Goal: Transaction & Acquisition: Purchase product/service

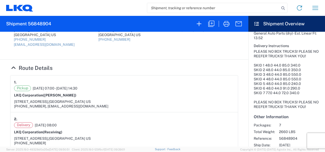
scroll to position [166, 0]
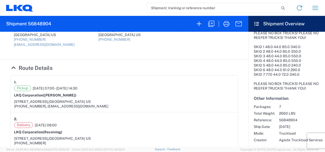
click at [36, 22] on h2 "Shipment 56848904" at bounding box center [28, 24] width 45 height 6
copy h2 "56848904"
click at [180, 88] on div "Pickup 09/18/2025 07:00 - 09/18/2025 14:30" at bounding box center [124, 88] width 220 height 6
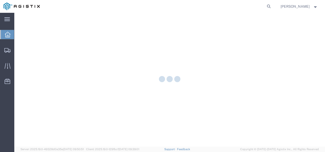
click at [272, 2] on form at bounding box center [269, 6] width 8 height 13
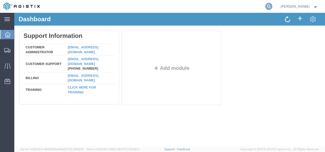
click at [272, 3] on icon at bounding box center [268, 6] width 7 height 7
paste input "56848078"
type input "56848078"
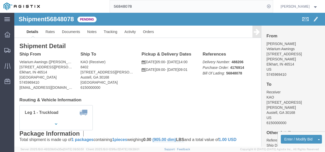
drag, startPoint x: 120, startPoint y: 80, endPoint x: 51, endPoint y: 49, distance: 75.5
click div "Ship To KAO (Receiver) 8402 600 Hartman Industrial Ct. Austell, GA 30168 United…"
click link "Rates"
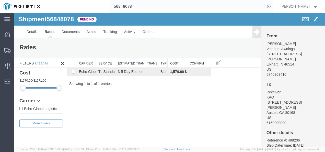
drag, startPoint x: 142, startPoint y: 103, endPoint x: 65, endPoint y: 59, distance: 88.8
click at [139, 102] on div "Shipment 56848078 1 of 1 Pending Details Rates Documents Notes Tracking Activit…" at bounding box center [169, 80] width 311 height 134
click at [31, 30] on link "Details" at bounding box center [32, 32] width 18 height 12
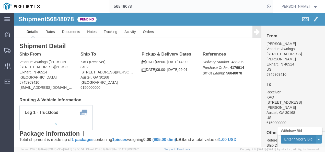
click button "Enter / Modify Bid"
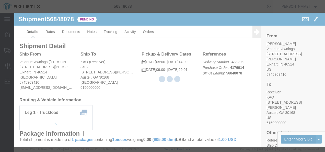
select select "4622"
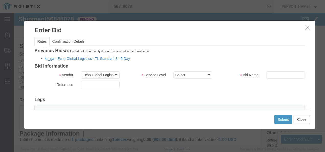
click div "Previous Bids Click a bid below to modify it or add a new bid in the form below…"
click link "ks_ga - Echo Global Logistics - TL Standard 3 - 5 Day"
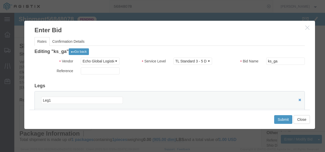
scroll to position [51, 0]
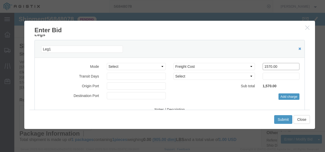
drag, startPoint x: 264, startPoint y: 53, endPoint x: 146, endPoint y: 52, distance: 117.3
click div "Mode Select Air Less than Truckload Multi-Leg Ocean Freight Rail Small Parcel T…"
type input "1400"
click button "Submit"
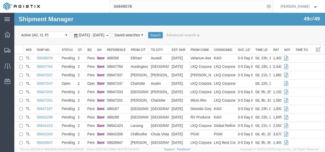
click at [133, 4] on input "56848078" at bounding box center [187, 6] width 155 height 12
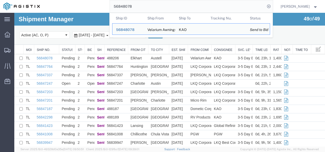
click at [133, 4] on input "56848078" at bounding box center [187, 6] width 155 height 12
paste input "7764"
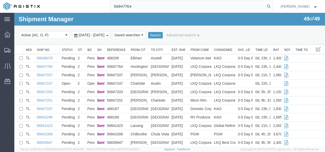
type input "56847764"
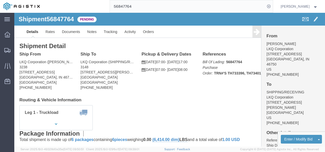
click div "Shipment Detail Ship From LKQ Corporation (DEE SNEAD) 3238 1870 Riverfork Drive…"
click link "Rates"
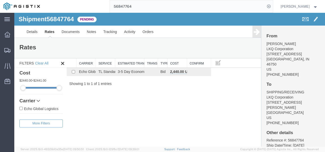
drag, startPoint x: 116, startPoint y: 117, endPoint x: 112, endPoint y: 113, distance: 5.4
click at [113, 114] on div "Shipment 56847764 1 of 1 Pending Details Rates Documents Notes Tracking Activit…" at bounding box center [169, 80] width 311 height 134
click at [40, 33] on link "Details" at bounding box center [32, 32] width 18 height 12
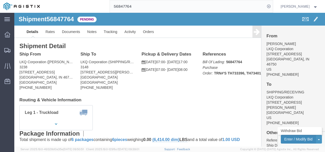
click button "Enter / Modify Bid"
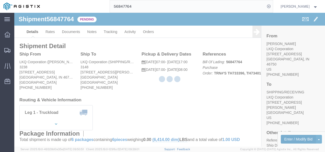
select select "4622"
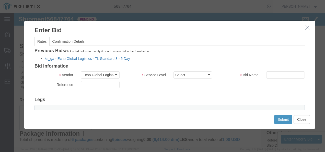
click link "ks_ga - Echo Global Logistics - TL Standard 3 - 5 Day"
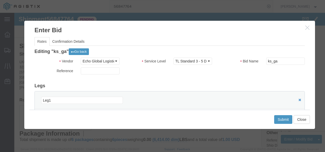
scroll to position [51, 0]
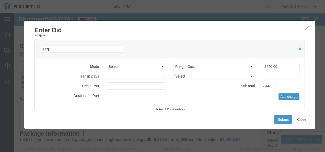
drag, startPoint x: 219, startPoint y: 54, endPoint x: 181, endPoint y: 46, distance: 38.8
click div "Mode Select Air Less than Truckload Multi-Leg Ocean Freight Rail Small Parcel T…"
type input "5"
type input "1500"
click button "Submit"
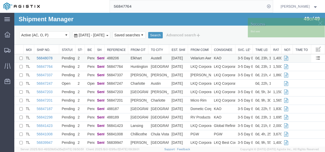
click at [40, 58] on link "56848078" at bounding box center [45, 58] width 16 height 4
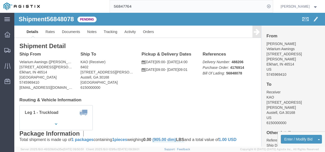
click div "Leg 1 - Truckload Vehicle 1: Standard Dry Van (53 Feet) Number of trucks: 1"
click button "Enter / Modify Bid"
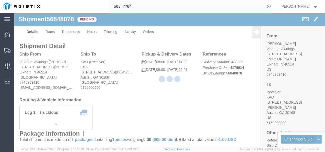
select select "4622"
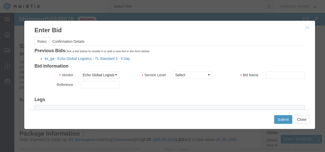
click link "ks_ga - Echo Global Logistics - TL Standard 3 - 5 Day"
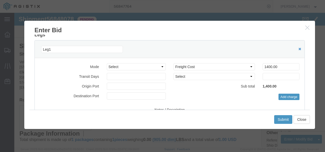
scroll to position [51, 0]
drag, startPoint x: 263, startPoint y: 52, endPoint x: 163, endPoint y: 44, distance: 100.5
click div "Leg1 Mode Select Air Less than Truckload Multi-Leg Ocean Freight Rail Small Par…"
type input "1325"
click button "Submit"
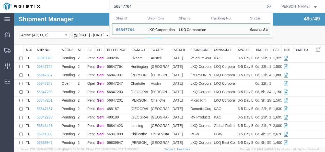
click at [134, 5] on input "56847764" at bounding box center [187, 6] width 155 height 12
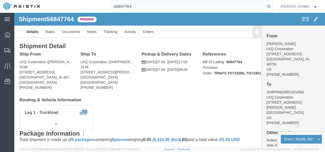
click h4 "Routing & Vehicle Information"
click button "Enter / Modify Bid"
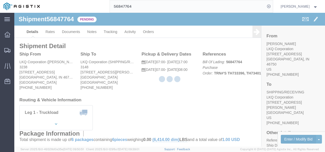
select select "4622"
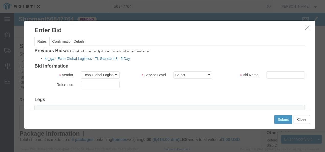
click link "ks_ga - Echo Global Logistics - TL Standard 3 - 5 Day"
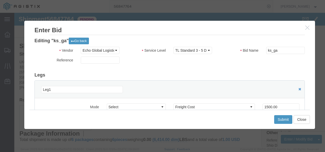
scroll to position [26, 0]
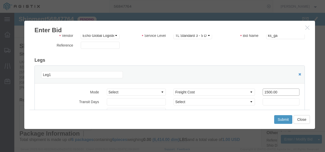
drag, startPoint x: 266, startPoint y: 78, endPoint x: 154, endPoint y: 77, distance: 112.2
click div "Select 2 Day Service 3 Axle Winch Truck 3 to 5 Day Service 96L Domestic Flat Ra…"
type input "1345"
click button "Submit"
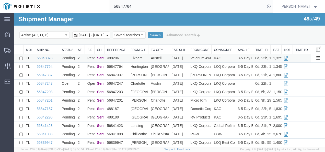
click at [43, 56] on link "56848078" at bounding box center [45, 58] width 16 height 4
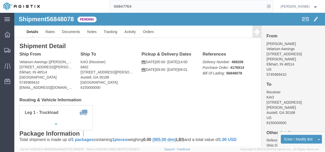
click div "Leg 1 - Truckload Vehicle 1: Standard Dry Van (53 Feet) Number of trucks: 1"
click at [157, 5] on input "56847764" at bounding box center [187, 6] width 155 height 12
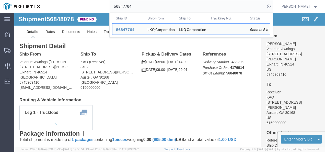
click at [157, 5] on input "56847764" at bounding box center [187, 6] width 155 height 12
paste input "8078"
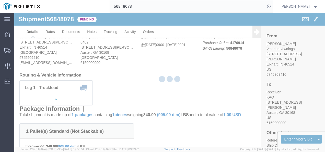
click div
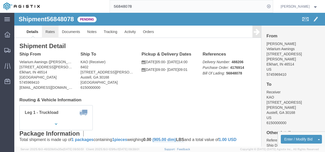
click link "Rates"
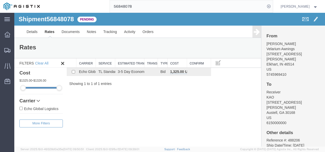
click at [159, 106] on div "Shipment 56848078 1 of 1 Pending Details Rates Documents Notes Tracking Activit…" at bounding box center [169, 80] width 311 height 134
drag, startPoint x: 159, startPoint y: 102, endPoint x: 157, endPoint y: 107, distance: 5.2
click at [159, 103] on div "Shipment 56848078 1 of 1 Pending Details Rates Documents Notes Tracking Activit…" at bounding box center [169, 80] width 311 height 134
click at [217, 6] on input "56848078" at bounding box center [187, 6] width 155 height 12
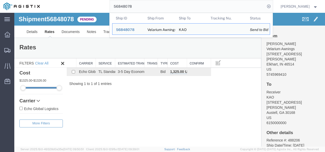
click at [217, 6] on input "56848078" at bounding box center [187, 6] width 155 height 12
paste input "7764"
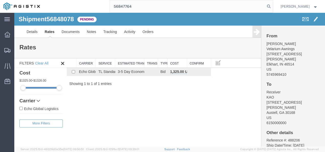
type input "56847764"
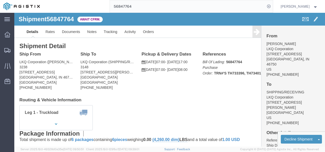
click div "Ship From LKQ Corporation (DEE SNEAD) 3238 1870 Riverfork Drive W Huntington, I…"
drag, startPoint x: 141, startPoint y: 75, endPoint x: 160, endPoint y: 114, distance: 43.3
click div "Ship From LKQ Corporation (DEE SNEAD) 3238 1870 Riverfork Drive W Huntington, I…"
click div "Shipment Detail Ship From LKQ Corporation (DEE SNEAD) 3238 1870 Riverfork Drive…"
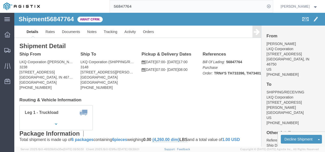
click h4 "Routing & Vehicle Information"
click div "Leg 1 - Truckload Vehicle 1: Standard Dry Van (53 Feet) Number of trucks: 1"
click div "Ship To LKQ Corporation (SHIPPING/RECEIVING) 3148 1101 E Richey Rd Houston, TX …"
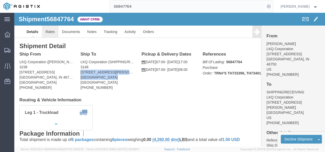
click link "Rates"
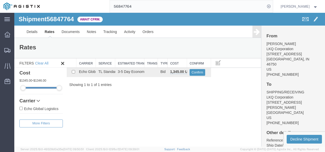
drag, startPoint x: 168, startPoint y: 84, endPoint x: 176, endPoint y: 109, distance: 25.9
click at [169, 88] on div "Shipment 56847764 1 of 1 Await Cfrm. Details Rates Documents Notes Tracking Act…" at bounding box center [169, 80] width 311 height 134
click at [173, 114] on div "Shipment 56847764 1 of 1 Await Cfrm. Details Rates Documents Notes Tracking Act…" at bounding box center [169, 80] width 311 height 134
drag, startPoint x: 159, startPoint y: 129, endPoint x: 153, endPoint y: 122, distance: 8.7
click at [159, 129] on div "Shipment 56847764 1 of 1 Await Cfrm. Details Rates Documents Notes Tracking Act…" at bounding box center [169, 80] width 311 height 134
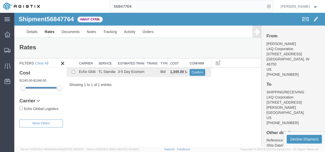
click at [50, 19] on span "56847764" at bounding box center [60, 19] width 27 height 7
copy span "56847764"
click at [181, 78] on div "Search: Carrier Service Estimated Transit Transit Days Type Cost Confirm Echo G…" at bounding box center [164, 72] width 194 height 29
click at [195, 72] on button "Confirm" at bounding box center [198, 72] width 16 height 7
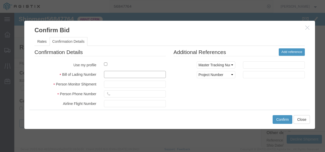
drag, startPoint x: 130, startPoint y: 73, endPoint x: 134, endPoint y: 76, distance: 4.6
click at [130, 73] on input "text" at bounding box center [135, 74] width 62 height 7
type input "1287387321"
click at [141, 83] on input "text" at bounding box center [135, 84] width 62 height 7
type input "219839287398798723"
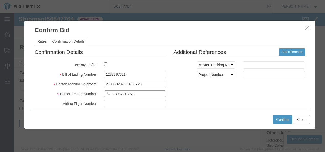
type input "23987213979"
click at [269, 92] on div "Confirmation Details Use my profile Bill of Lading Number 1287387321 Person Mon…" at bounding box center [170, 108] width 278 height 120
click at [284, 118] on button "Confirm" at bounding box center [283, 119] width 20 height 9
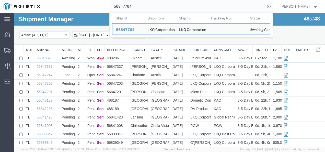
click at [134, 9] on input "56847764" at bounding box center [187, 6] width 155 height 12
paste input "796820"
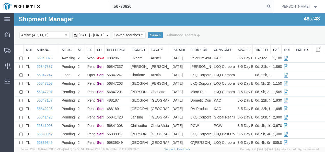
type input "56796820"
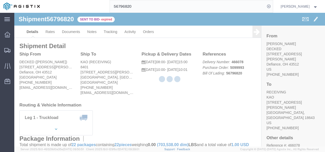
click at [137, 100] on div at bounding box center [169, 80] width 311 height 134
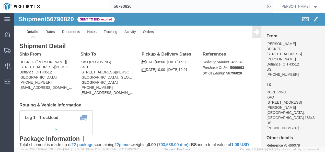
click h4 "Routing & Vehicle Information"
click link "Rates"
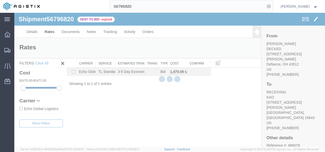
click at [168, 104] on div "Shipment 56796820 1 of 1 Sent to Bid - expired Details Rates Documents Notes Tr…" at bounding box center [169, 80] width 311 height 134
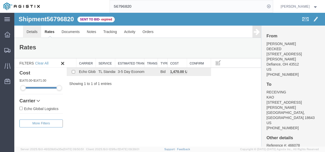
click at [32, 34] on link "Details" at bounding box center [32, 32] width 18 height 12
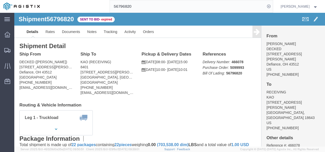
click h4 "Routing & Vehicle Information"
drag, startPoint x: 157, startPoint y: 87, endPoint x: 148, endPoint y: 90, distance: 9.5
click div "Ship From DECKED (Ashley Schwarzman) 25401 Elliott Rd Defiance, OH 43512 United…"
click div "Leg 1 - Truckload Vehicle 1: Standard Dry Van (53 Feet) Number of trucks: 1"
click div "Shipment Detail Ship From DECKED (Ashley Schwarzman) 25401 Elliott Rd Defiance,…"
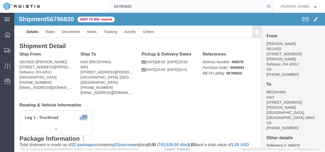
click div "Shipment Detail Ship From DECKED (Ashley Schwarzman) 25401 Elliott Rd Defiance,…"
drag, startPoint x: 150, startPoint y: 76, endPoint x: 156, endPoint y: 96, distance: 21.2
click div "Shipment Detail Ship From DECKED (Ashley Schwarzman) 25401 Elliott Rd Defiance,…"
click div "Ship From DECKED (Ashley Schwarzman) 25401 Elliott Rd Defiance, OH 43512 United…"
click div "Leg 1 - Truckload Vehicle 1: Standard Dry Van (53 Feet) Number of trucks: 1"
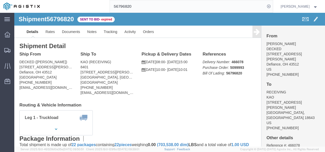
click div "Leg 1 - Truckload Vehicle 1: Standard Dry Van (53 Feet) Number of trucks: 1"
click div "Shipment Detail Ship From DECKED (Ashley Schwarzman) 25401 Elliott Rd Defiance,…"
click link "Details"
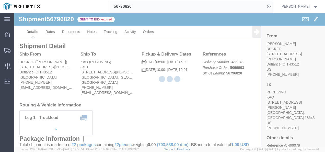
click at [45, 30] on div at bounding box center [169, 80] width 311 height 134
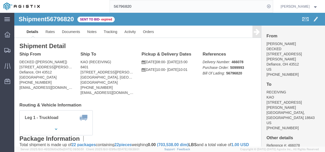
drag, startPoint x: 145, startPoint y: 90, endPoint x: 101, endPoint y: 69, distance: 48.9
click h4 "Routing & Vehicle Information"
click link "Rates"
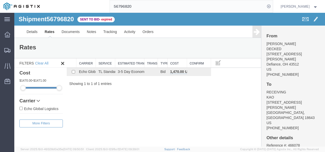
click at [171, 95] on div "Shipment 56796820 1 of 1 Sent to Bid - expired Details Rates Documents Notes Tr…" at bounding box center [169, 80] width 311 height 134
click at [174, 109] on div "Shipment 56796820 1 of 1 Sent to Bid - expired Details Rates Documents Notes Tr…" at bounding box center [169, 80] width 311 height 134
click at [141, 105] on div "Shipment 56796820 1 of 1 Sent to Bid - expired Details Rates Documents Notes Tr…" at bounding box center [169, 80] width 311 height 134
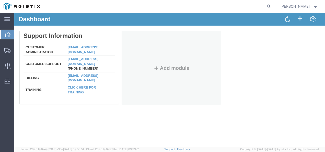
click at [265, 98] on div "Delete Support Information Customer Administrator [EMAIL_ADDRESS][DOMAIN_NAME] …" at bounding box center [169, 69] width 301 height 77
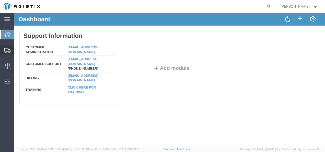
click at [18, 52] on span "Shipments" at bounding box center [16, 50] width 4 height 10
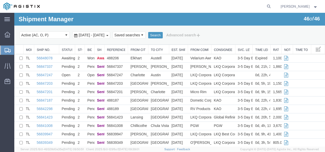
click at [42, 59] on link "56848078" at bounding box center [45, 58] width 16 height 4
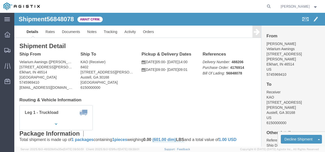
drag, startPoint x: 121, startPoint y: 94, endPoint x: 97, endPoint y: 82, distance: 27.0
click div "Leg 1 - Truckload Vehicle 1: Standard Dry Van (53 Feet) Number of trucks: 1"
click link "Rates"
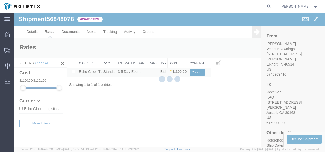
click at [193, 73] on button "Confirm" at bounding box center [198, 72] width 16 height 7
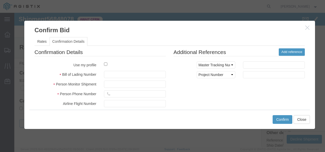
click at [128, 70] on fieldset "Confirmation Details Use my profile Bill of Lading Number Person Monitor Shipme…" at bounding box center [100, 108] width 131 height 120
click at [136, 75] on input "text" at bounding box center [135, 74] width 62 height 7
type input "19283921387"
type input "98721398721987"
type input "9872133987"
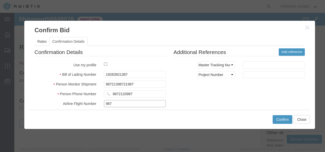
type input "987"
drag, startPoint x: 263, startPoint y: 106, endPoint x: 268, endPoint y: 111, distance: 6.9
click at [264, 107] on div "Confirmation Details Use my profile Bill of Lading Number 19283921387 Person Mo…" at bounding box center [170, 108] width 278 height 120
click at [277, 118] on button "Confirm" at bounding box center [283, 119] width 20 height 9
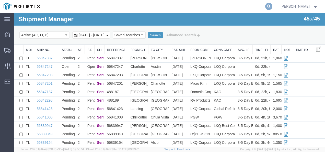
click at [272, 7] on icon at bounding box center [268, 6] width 7 height 7
paste input "56847337"
type input "56847337"
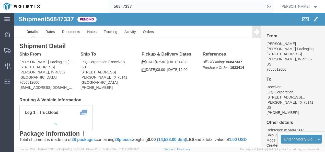
drag, startPoint x: 129, startPoint y: 88, endPoint x: 102, endPoint y: 72, distance: 31.3
click div "Shipment Detail Ship From [GEOGRAPHIC_DATA][PERSON_NAME] Packaging ([PERSON_NAM…"
click link "Rates"
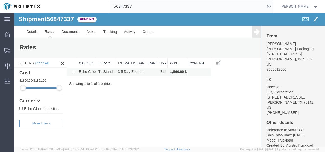
click at [116, 105] on div "Shipment 56847337 1 of 1 Pending Details Rates Documents Notes Tracking Activit…" at bounding box center [169, 80] width 311 height 134
click at [30, 30] on link "Details" at bounding box center [32, 32] width 18 height 12
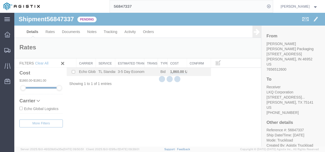
click at [158, 100] on div at bounding box center [169, 80] width 311 height 134
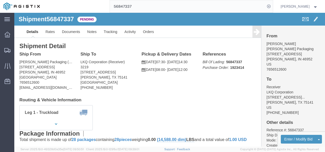
click div "Shipment Detail Ship From [PERSON_NAME] Packaging ([PERSON_NAME]) [STREET_ADDRE…"
click address "LKQ Corporation (Receiver) 3219 [STREET_ADDRESS][PERSON_NAME] [PHONE_NUMBER]"
click link "Rates"
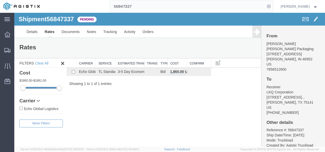
click at [197, 100] on div "Shipment 56847337 1 of 1 Pending Details Rates Documents Notes Tracking Activit…" at bounding box center [169, 80] width 311 height 134
drag, startPoint x: 136, startPoint y: 102, endPoint x: 133, endPoint y: 102, distance: 3.2
click at [133, 101] on div "Shipment 56847337 1 of 1 Pending Details Rates Documents Notes Tracking Activit…" at bounding box center [169, 80] width 311 height 134
drag, startPoint x: 26, startPoint y: 27, endPoint x: 187, endPoint y: 106, distance: 179.0
click at [26, 27] on link "Details" at bounding box center [32, 32] width 18 height 12
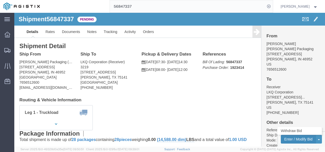
click button "Enter / Modify Bid"
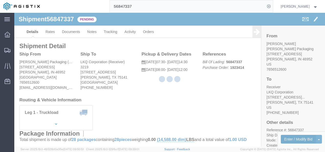
select select "4622"
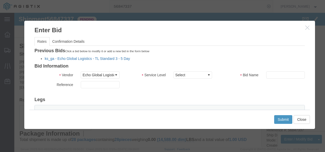
click link "ks_ga - Echo Global Logistics - TL Standard 3 - 5 Day"
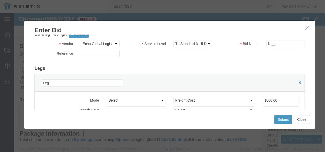
scroll to position [51, 0]
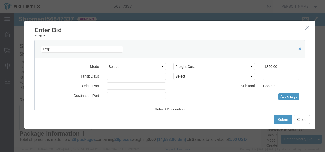
drag, startPoint x: 217, startPoint y: 52, endPoint x: 174, endPoint y: 51, distance: 43.7
click div "Select 2 Day Service 3 Axle Winch Truck 3 to 5 Day Service 96L Domestic Flat Ra…"
type input "1700"
click div "Submit Close"
click button "Submit"
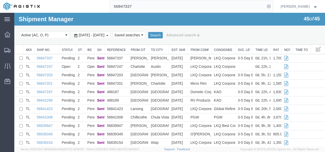
click at [143, 15] on div "Shipment Manager 45 of 45 Search Select status Active (AC, O, P) All Approved A…" at bounding box center [169, 29] width 311 height 32
click at [146, 6] on input "56847337" at bounding box center [187, 6] width 155 height 12
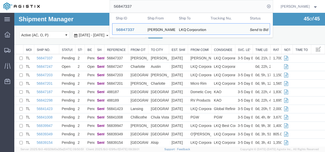
click at [148, 4] on input "56847337" at bounding box center [187, 6] width 155 height 12
click at [147, 4] on input "56847337" at bounding box center [187, 6] width 155 height 12
click at [146, 5] on input "56847337" at bounding box center [187, 6] width 155 height 12
drag, startPoint x: 146, startPoint y: 5, endPoint x: 135, endPoint y: 7, distance: 11.3
click at [135, 7] on input "56847337" at bounding box center [187, 6] width 155 height 12
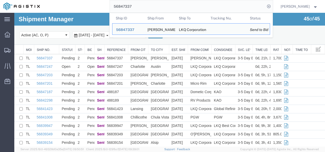
click at [135, 7] on input "56847337" at bounding box center [187, 6] width 155 height 12
paste input "38201"
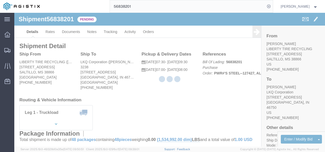
click div "Leg 1 - Truckload Vehicle 1: Standard Dry Van (53 Feet) Number of trucks: 1"
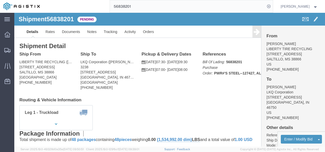
click div "Leg 1 - Truckload Vehicle 1: Standard Dry Van (53 Feet) Number of trucks: 1"
click link "Rates"
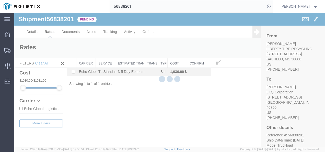
click at [155, 103] on div "Shipment 56838201 1 of 1 Pending Details Rates Documents Notes Tracking Activit…" at bounding box center [169, 80] width 311 height 134
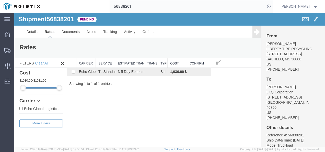
drag, startPoint x: 156, startPoint y: 100, endPoint x: 199, endPoint y: 135, distance: 55.8
click at [155, 100] on div "Shipment 56838201 1 of 1 Pending Details Rates Documents Notes Tracking Activit…" at bounding box center [169, 80] width 311 height 134
drag, startPoint x: 151, startPoint y: 109, endPoint x: 130, endPoint y: 99, distance: 23.4
click at [137, 103] on div "Shipment 56838201 1 of 1 Pending Details Rates Documents Notes Tracking Activit…" at bounding box center [169, 80] width 311 height 134
click at [37, 36] on link "Details" at bounding box center [32, 32] width 18 height 12
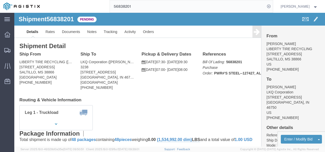
drag, startPoint x: 157, startPoint y: 93, endPoint x: 132, endPoint y: 59, distance: 42.2
click div "Shipment Detail Ship From LIBERTY TIRE RECYCLING ([PERSON_NAME]) [STREET_ADDRES…"
click link "Notes"
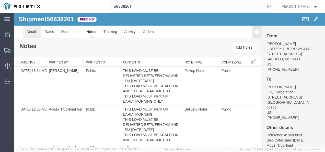
click at [29, 28] on link "Details" at bounding box center [32, 32] width 18 height 12
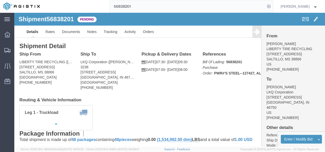
click div "Leg 1 - Truckload Vehicle 1: Standard Dry Van (53 Feet) Number of trucks: 1"
drag, startPoint x: 188, startPoint y: 95, endPoint x: 187, endPoint y: 98, distance: 2.7
click div "Leg 1 - Truckload Vehicle 1: Standard Dry Van (53 Feet) Number of trucks: 1"
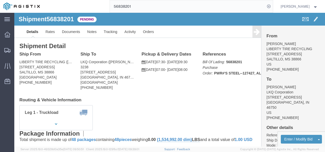
click div "Shipment Detail Ship From LIBERTY TIRE RECYCLING ([PERSON_NAME]) [STREET_ADDRES…"
drag, startPoint x: 176, startPoint y: 84, endPoint x: 160, endPoint y: 80, distance: 16.5
click div "Shipment Detail Ship From LIBERTY TIRE RECYCLING ([PERSON_NAME]) [STREET_ADDRES…"
click link "Rates"
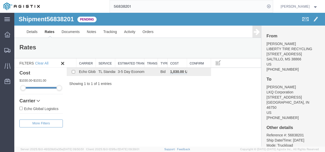
click at [192, 100] on div "Shipment 56838201 1 of 1 Pending Details Rates Documents Notes Tracking Activit…" at bounding box center [169, 80] width 311 height 134
click at [194, 98] on div "Shipment 56838201 1 of 1 Pending Details Rates Documents Notes Tracking Activit…" at bounding box center [169, 80] width 311 height 134
click at [193, 96] on div "Shipment 56838201 1 of 1 Pending Details Rates Documents Notes Tracking Activit…" at bounding box center [169, 80] width 311 height 134
drag, startPoint x: 176, startPoint y: 108, endPoint x: 164, endPoint y: 110, distance: 11.9
click at [175, 107] on div "Shipment 56838201 1 of 1 Pending Details Rates Documents Notes Tracking Activit…" at bounding box center [169, 80] width 311 height 134
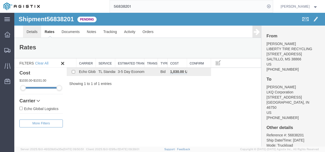
click at [32, 25] on div "Shipment 56838201 1 of 1 Pending" at bounding box center [92, 21] width 155 height 10
click at [33, 30] on link "Details" at bounding box center [32, 32] width 18 height 12
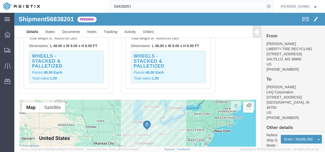
scroll to position [409, 0]
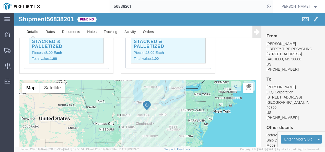
click div "Pickups STOP 1 : LIBERTY TIRE RECYCLING [STREET_ADDRESS] 48 x Pallet(s) Standar…"
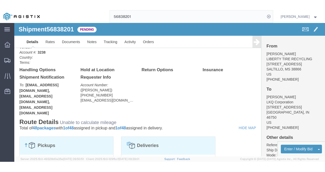
scroll to position [0, 0]
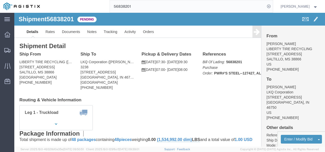
click div "Ship From LIBERTY TIRE RECYCLING ([PERSON_NAME]) [STREET_ADDRESS] [PHONE_NUMBER…"
drag, startPoint x: 183, startPoint y: 75, endPoint x: 183, endPoint y: 80, distance: 5.6
click div "Ship From LIBERTY TIRE RECYCLING ([PERSON_NAME]) [STREET_ADDRESS] [PHONE_NUMBER…"
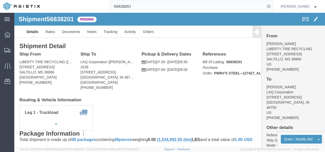
click div "Ship From LIBERTY TIRE RECYCLING ([PERSON_NAME]) [STREET_ADDRESS] [PHONE_NUMBER…"
click div "Leg 1 - Truckload Vehicle 1: Standard Dry Van (53 Feet) Number of trucks: 1"
drag, startPoint x: 159, startPoint y: 102, endPoint x: 155, endPoint y: 107, distance: 7.0
click div "Leg 1 - Truckload Vehicle 1: Standard Dry Van (53 Feet) Number of trucks: 1"
drag, startPoint x: 123, startPoint y: 79, endPoint x: 119, endPoint y: 68, distance: 11.9
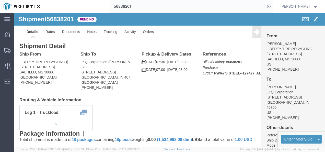
click div "Ship From LIBERTY TIRE RECYCLING ([PERSON_NAME]) [STREET_ADDRESS] [PHONE_NUMBER…"
click at [160, 5] on input "56838201" at bounding box center [187, 6] width 155 height 12
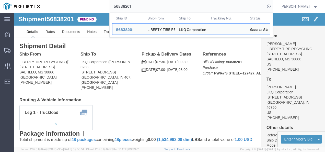
click at [160, 5] on input "56838201" at bounding box center [187, 6] width 155 height 12
paste input "64274531"
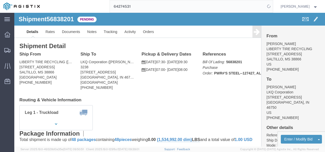
drag, startPoint x: 138, startPoint y: 77, endPoint x: 143, endPoint y: 80, distance: 6.4
click div "Ship From LIBERTY TIRE RECYCLING ([PERSON_NAME]) [STREET_ADDRESS] [PHONE_NUMBER…"
drag, startPoint x: 143, startPoint y: 80, endPoint x: 168, endPoint y: 93, distance: 27.3
click h4 "Routing & Vehicle Information"
click div "Leg 1 - Truckload Vehicle 1: Standard Dry Van (53 Feet) Number of trucks: 1"
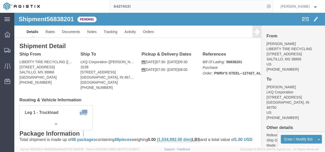
click at [153, 2] on input "64274531" at bounding box center [187, 6] width 155 height 12
paste input "56792868"
type input "56792868"
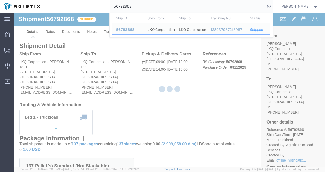
click at [162, 100] on div at bounding box center [169, 90] width 311 height 154
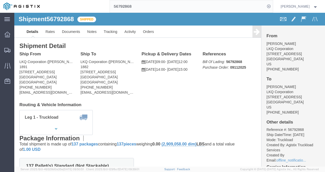
click div "Shipment Detail Ship From LKQ Corporation ([PERSON_NAME]) 1891 [STREET_ADDRESS]…"
drag, startPoint x: 149, startPoint y: 91, endPoint x: 173, endPoint y: 93, distance: 23.5
click h4 "Routing & Vehicle Information"
click div "Leg 1 - Truckload Vehicle 1: Standard Dry Van (53 Feet) Number of trucks: 1"
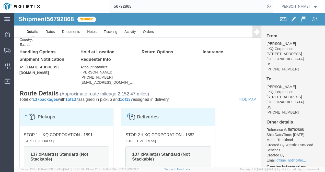
scroll to position [179, 0]
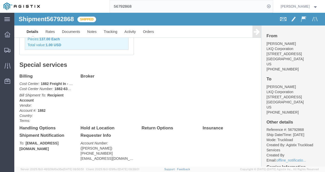
click div "Billing Cost Center: 1882 Freight In - Whse Transfer Cost Center Number: 1882-6…"
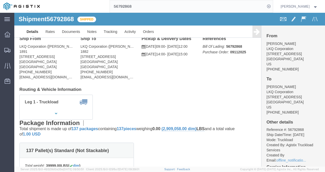
scroll to position [0, 0]
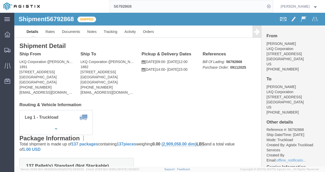
drag, startPoint x: 135, startPoint y: 90, endPoint x: 160, endPoint y: 91, distance: 25.1
click div "Shipment Detail Ship From LKQ Corporation ([PERSON_NAME]) 1891 [STREET_ADDRESS]…"
